Goal: Find specific page/section: Find specific page/section

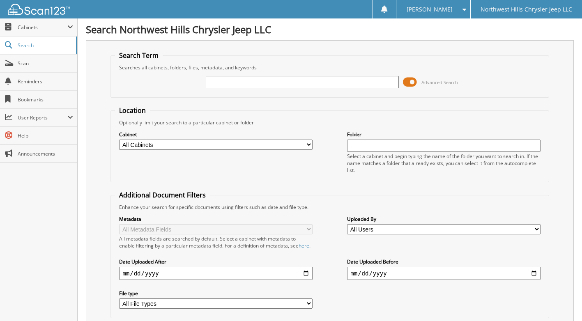
click at [244, 81] on input "text" at bounding box center [302, 82] width 193 height 12
type input "10073"
click at [211, 146] on select "All Cabinets CAR DEALS 2025 CJD REPAIR ORDERS DEAD DEALS 2025 FLEETS 2025 PARTS…" at bounding box center [215, 145] width 193 height 10
select select "12600"
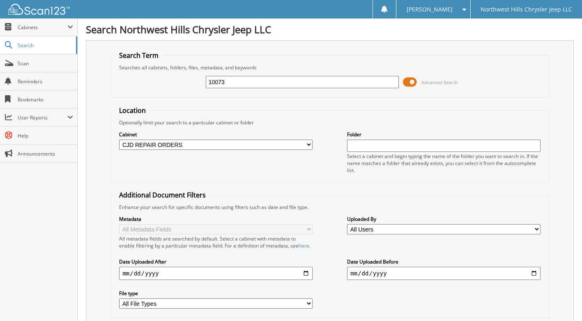
click at [119, 140] on select "All Cabinets CAR DEALS 2025 CJD REPAIR ORDERS DEAD DEALS 2025 FLEETS 2025 PARTS…" at bounding box center [215, 145] width 193 height 10
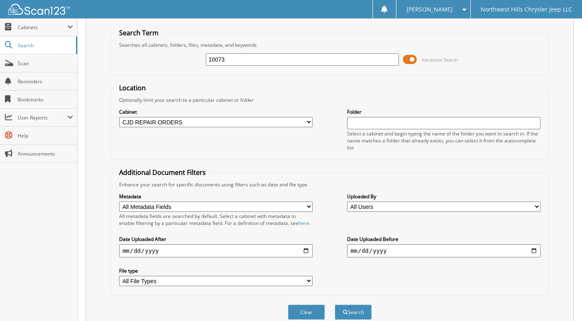
scroll to position [41, 0]
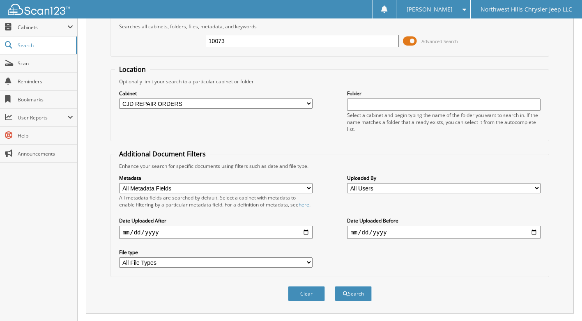
drag, startPoint x: 192, startPoint y: 39, endPoint x: 133, endPoint y: 39, distance: 59.1
click at [133, 39] on div "10073 Advanced Search" at bounding box center [329, 41] width 429 height 22
type input "[PERSON_NAME]"
click at [335, 286] on button "Search" at bounding box center [353, 293] width 37 height 15
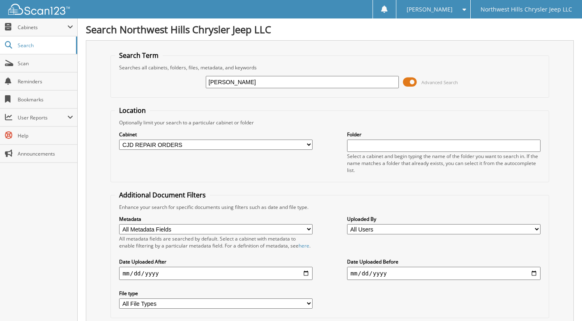
drag, startPoint x: 271, startPoint y: 72, endPoint x: 108, endPoint y: 73, distance: 162.2
click at [107, 72] on div "Search Term Searches all cabinets, folders, files, metadata, and keywords DAVID…" at bounding box center [330, 197] width 488 height 314
drag, startPoint x: 291, startPoint y: 82, endPoint x: -150, endPoint y: 62, distance: 441.4
click at [0, 62] on html "JUSTINE L. Settings Logout Northwest Hills Chrysler Jeep LLC Close Cabinets Sea…" at bounding box center [291, 204] width 582 height 408
click at [290, 80] on input "DAVID WRIGHT" at bounding box center [302, 82] width 193 height 12
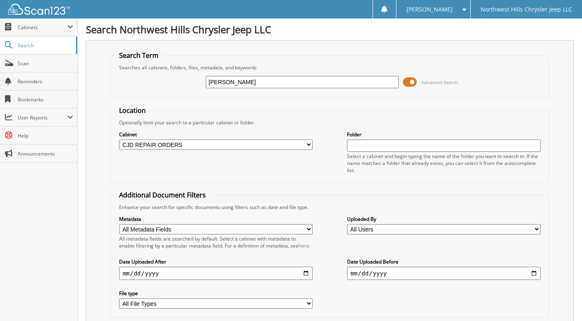
drag, startPoint x: 286, startPoint y: 83, endPoint x: 108, endPoint y: 80, distance: 178.6
click at [109, 80] on div "Search Term Searches all cabinets, folders, files, metadata, and keywords DAVID…" at bounding box center [330, 197] width 488 height 314
type input "10073"
click at [201, 145] on select "All Cabinets CAR DEALS 2025 CJD REPAIR ORDERS DEAD DEALS 2025 FLEETS 2025 PARTS…" at bounding box center [215, 145] width 193 height 10
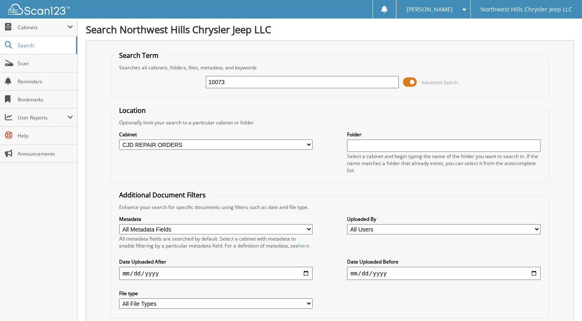
select select "50228"
click at [119, 140] on select "All Cabinets CAR DEALS 2025 CJD REPAIR ORDERS DEAD DEALS 2025 FLEETS 2025 PARTS…" at bounding box center [215, 145] width 193 height 10
click at [177, 149] on select "All Cabinets CAR DEALS 2025 CJD REPAIR ORDERS DEAD DEALS 2025 FLEETS 2025 PARTS…" at bounding box center [215, 145] width 193 height 10
select select
click at [119, 140] on select "All Cabinets CAR DEALS 2025 CJD REPAIR ORDERS DEAD DEALS 2025 FLEETS 2025 PARTS…" at bounding box center [215, 145] width 193 height 10
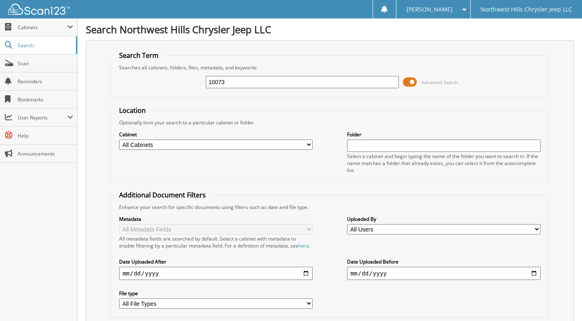
click at [209, 80] on input "10073" at bounding box center [302, 82] width 193 height 12
type input "25010073"
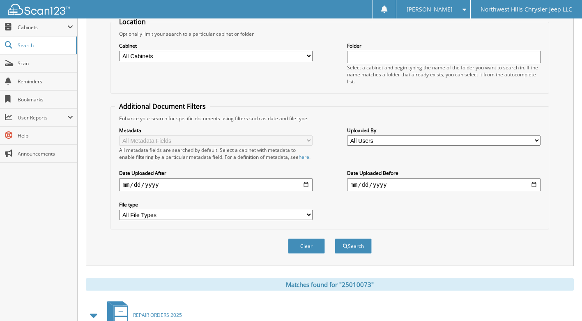
scroll to position [152, 0]
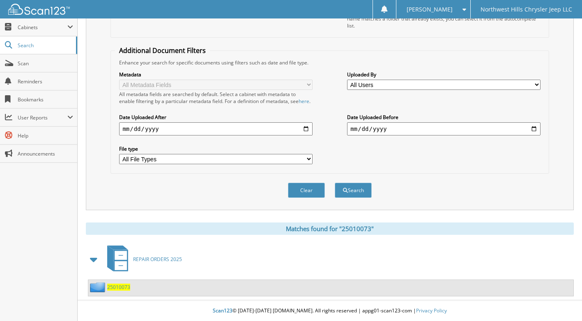
click at [119, 289] on span "25010073" at bounding box center [118, 287] width 23 height 7
